Goal: Transaction & Acquisition: Purchase product/service

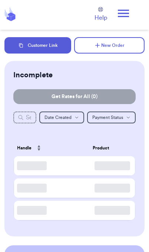
checkbox input "true"
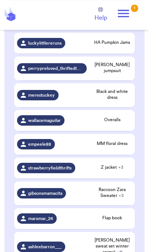
scroll to position [123, 0]
click at [105, 198] on span "Raccoon Zara Sweater + 3" at bounding box center [112, 192] width 39 height 12
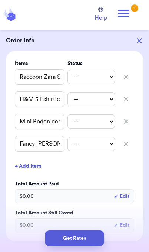
scroll to position [153, 0]
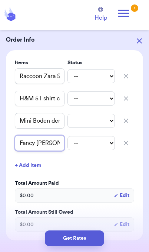
click at [50, 146] on input "Fancy [PERSON_NAME] HC book" at bounding box center [40, 143] width 50 height 16
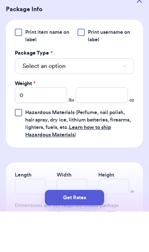
scroll to position [349, 0]
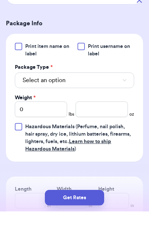
click at [114, 113] on button "Select an option" at bounding box center [74, 121] width 119 height 16
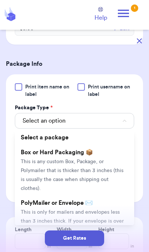
click at [102, 209] on span "This is only for mailers and envelopes less than 3 inches thick. If your envelo…" at bounding box center [72, 225] width 103 height 32
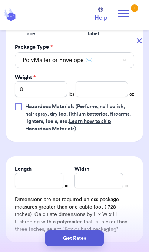
scroll to position [410, 0]
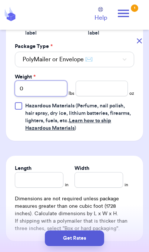
click at [60, 89] on input "0" at bounding box center [41, 89] width 52 height 16
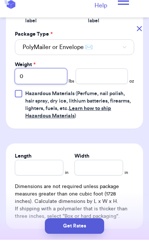
type input "03"
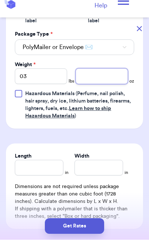
click at [107, 81] on input "number" at bounding box center [102, 89] width 52 height 16
type input "11"
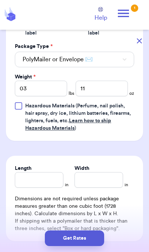
click at [67, 239] on button "Get Rates" at bounding box center [74, 238] width 59 height 16
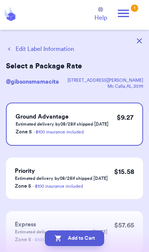
click at [52, 53] on button "Edit Label Information" at bounding box center [40, 49] width 68 height 9
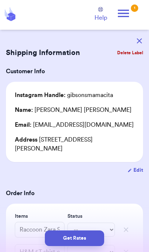
click at [71, 240] on button "Get Rates" at bounding box center [74, 238] width 59 height 16
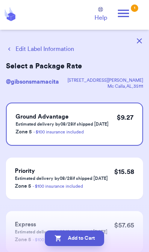
click at [90, 240] on button "Add to Cart" at bounding box center [74, 238] width 59 height 16
checkbox input "true"
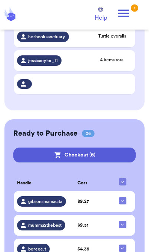
scroll to position [426, 0]
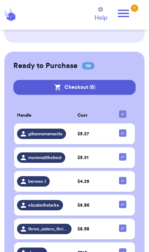
click at [108, 82] on button "Checkout ( 6 )" at bounding box center [74, 87] width 122 height 15
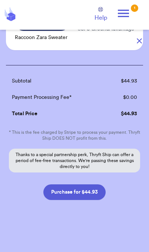
scroll to position [337, 0]
click at [99, 196] on button "Purchase for $44.93" at bounding box center [74, 192] width 62 height 16
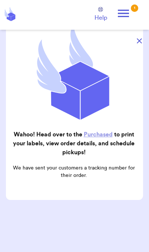
scroll to position [75, 0]
click at [142, 40] on button "button" at bounding box center [139, 41] width 16 height 16
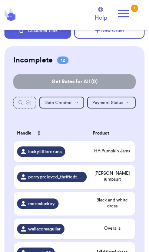
scroll to position [17, 0]
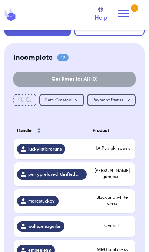
click at [110, 151] on span "HA Pumpkin Jams" at bounding box center [112, 148] width 39 height 6
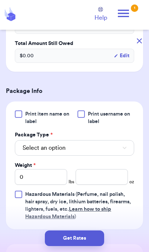
scroll to position [271, 0]
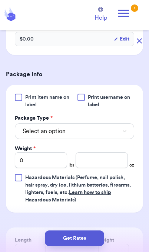
click at [114, 130] on button "Select an option" at bounding box center [74, 131] width 119 height 16
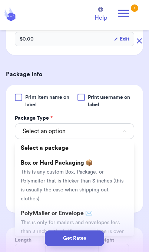
click at [94, 208] on li "PolyMailer or Envelope ✉️ This is only for mailers and envelopes less than 3 in…" at bounding box center [74, 231] width 119 height 50
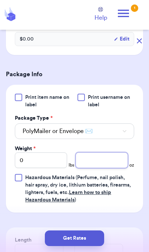
click at [99, 160] on input "number" at bounding box center [102, 160] width 52 height 16
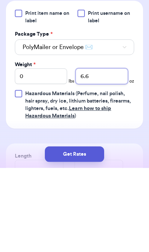
type input "6.6"
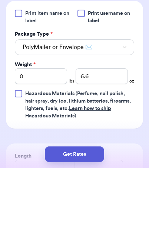
click at [92, 230] on button "Get Rates" at bounding box center [74, 238] width 59 height 16
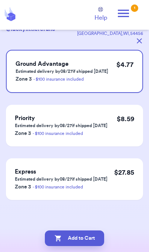
scroll to position [0, 0]
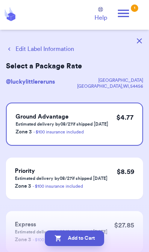
click at [92, 239] on button "Add to Cart" at bounding box center [74, 238] width 59 height 16
checkbox input "true"
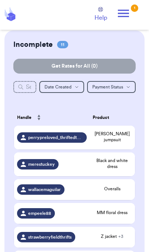
click at [128, 17] on icon at bounding box center [123, 13] width 15 height 15
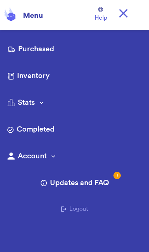
click at [48, 45] on link "Purchased" at bounding box center [74, 50] width 134 height 12
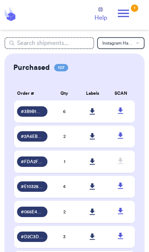
click at [95, 112] on icon at bounding box center [93, 111] width 6 height 7
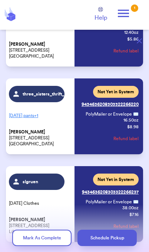
scroll to position [350, 0]
